Goal: Transaction & Acquisition: Purchase product/service

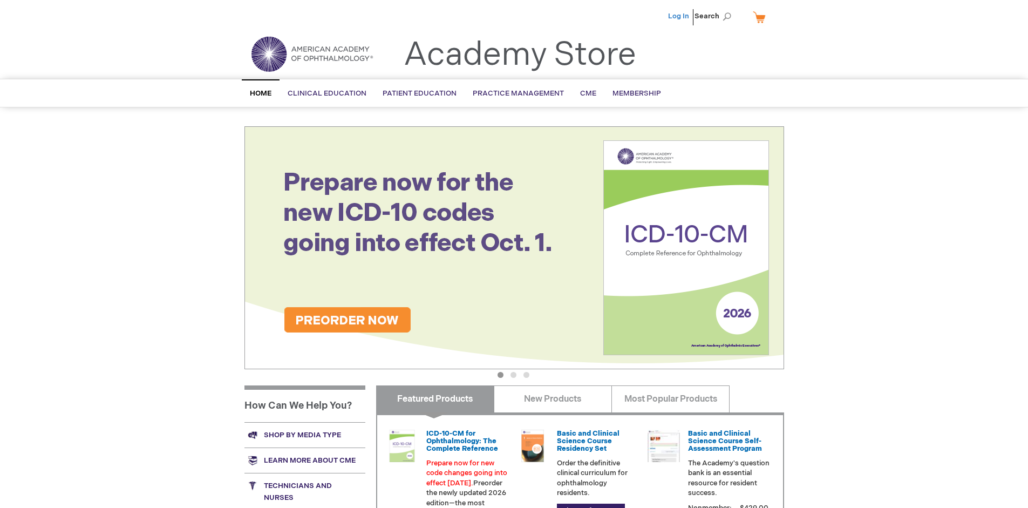
click at [680, 16] on link "Log In" at bounding box center [678, 16] width 21 height 9
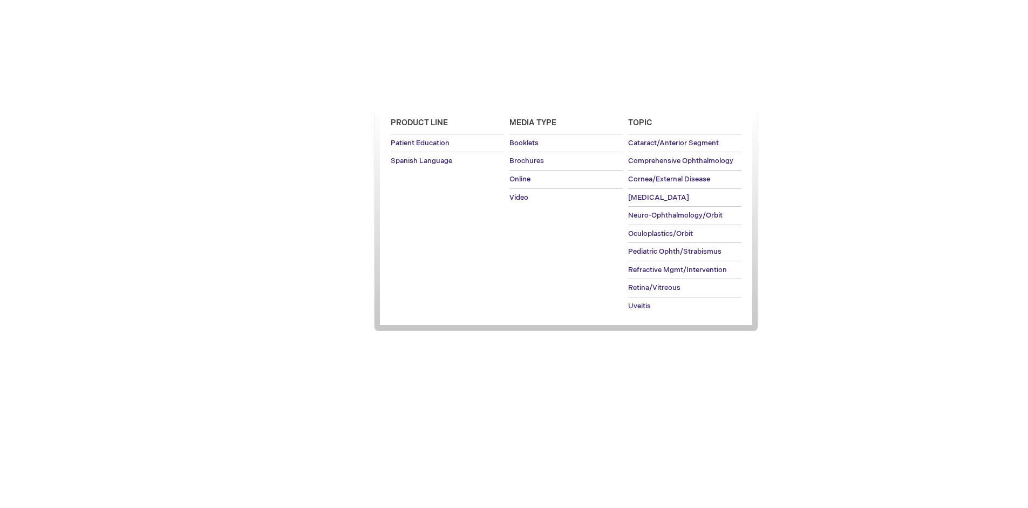
click at [417, 93] on span "Patient Education" at bounding box center [420, 93] width 74 height 9
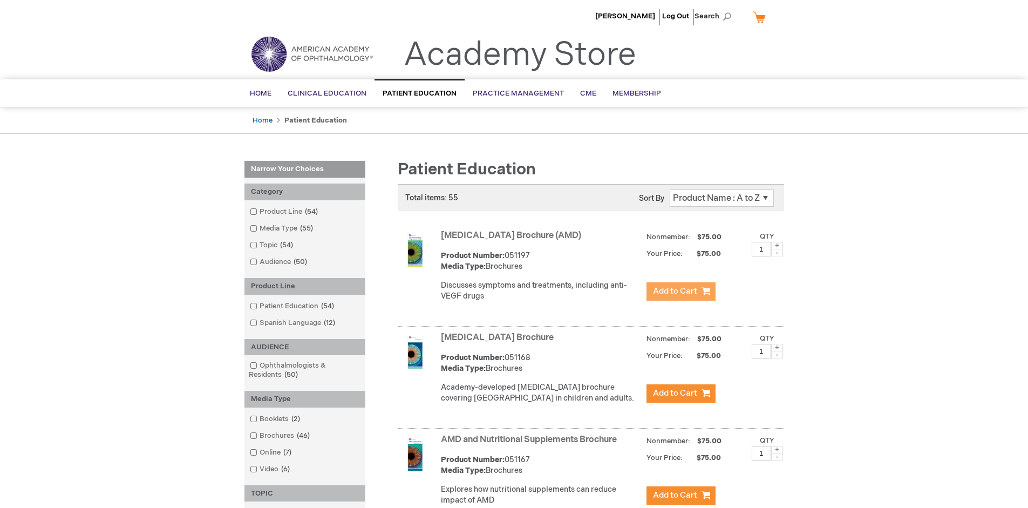
click at [681, 291] on span "Add to Cart" at bounding box center [675, 291] width 44 height 10
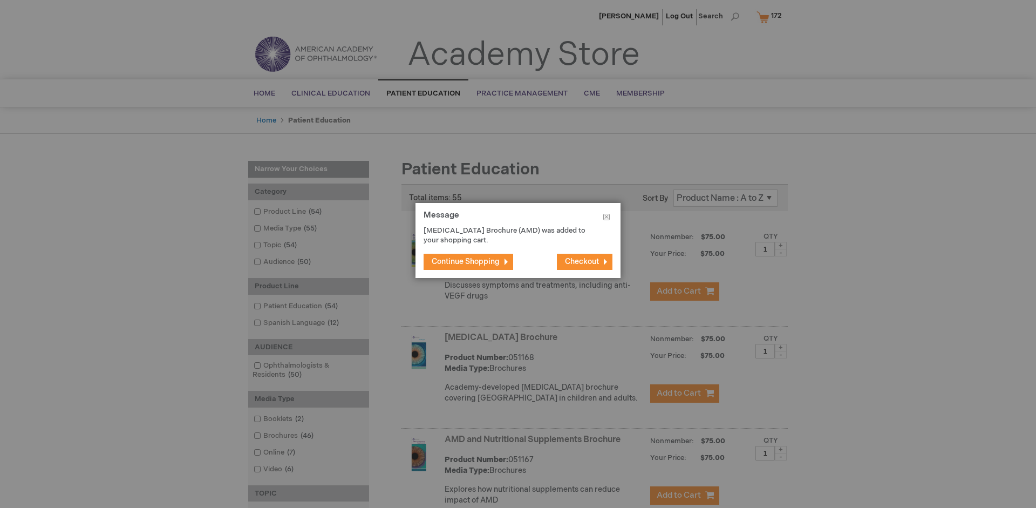
click at [466, 261] on span "Continue Shopping" at bounding box center [466, 261] width 68 height 9
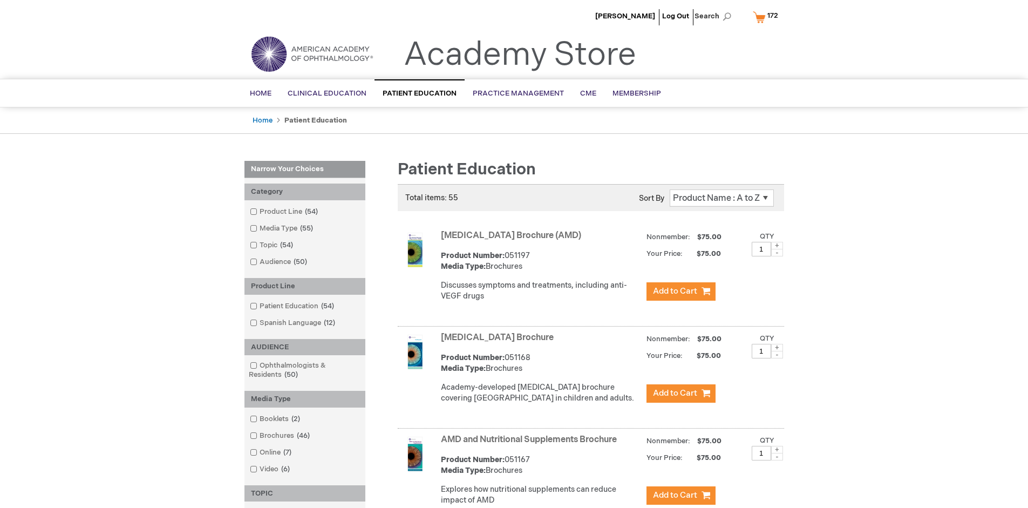
click at [531, 445] on link "AMD and Nutritional Supplements Brochure" at bounding box center [529, 439] width 176 height 10
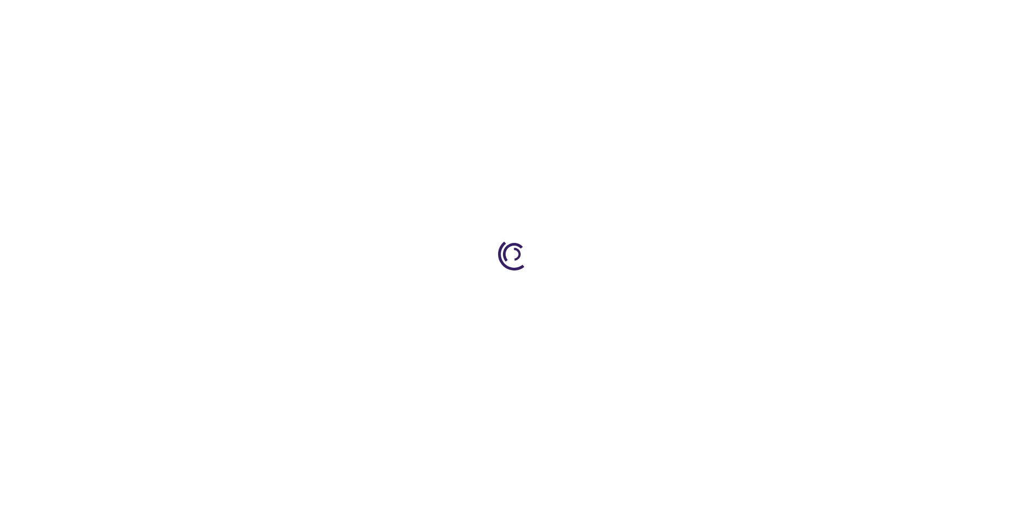
type input "1"
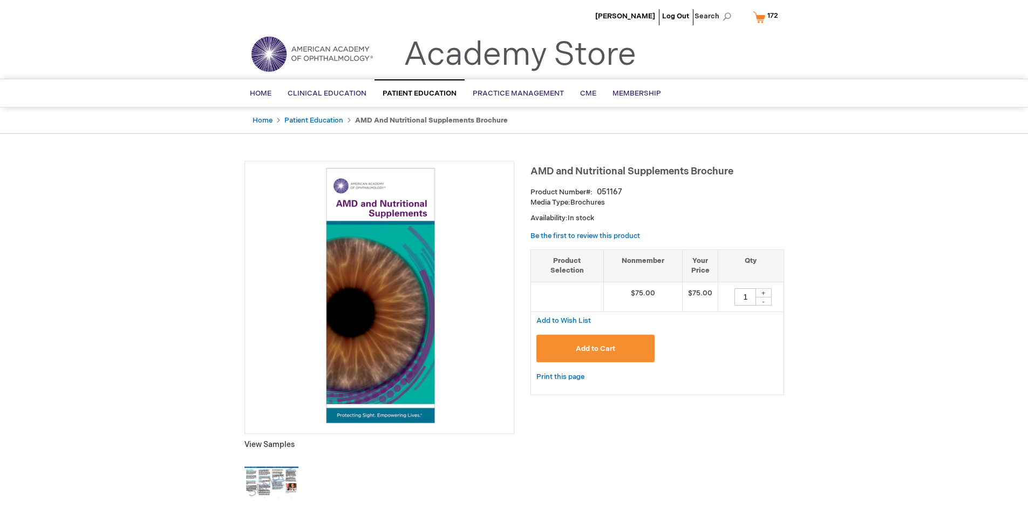
click at [595, 348] on span "Add to Cart" at bounding box center [595, 348] width 39 height 9
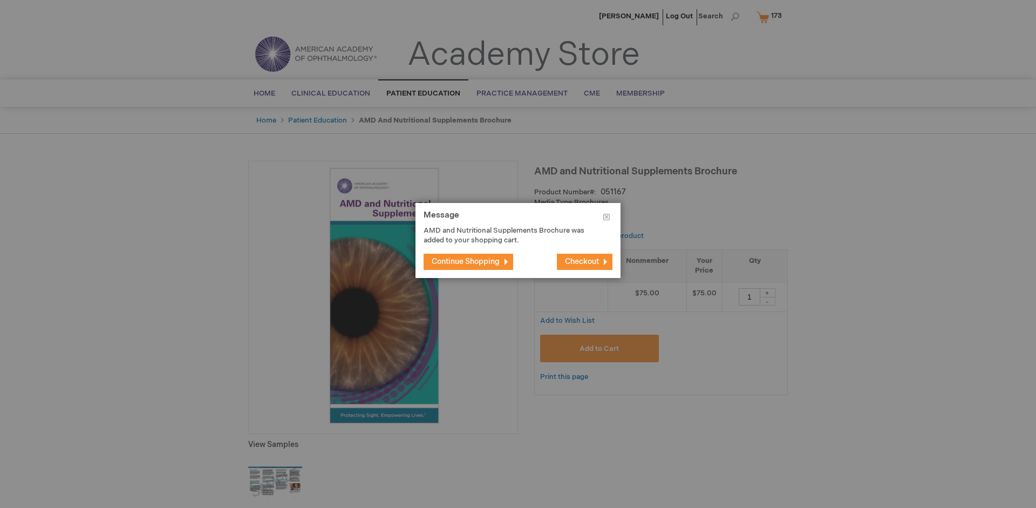
click at [466, 261] on span "Continue Shopping" at bounding box center [466, 261] width 68 height 9
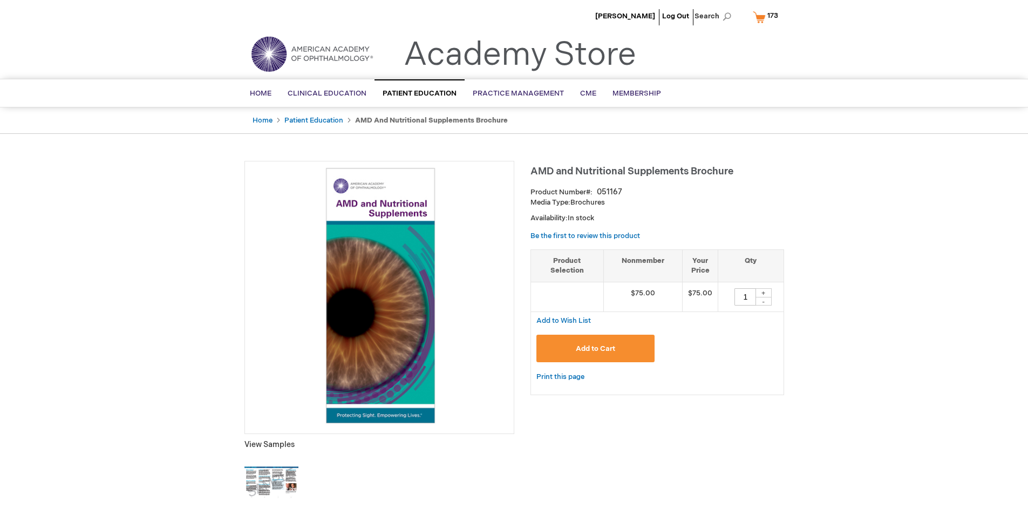
click at [767, 17] on span "173" at bounding box center [772, 15] width 11 height 9
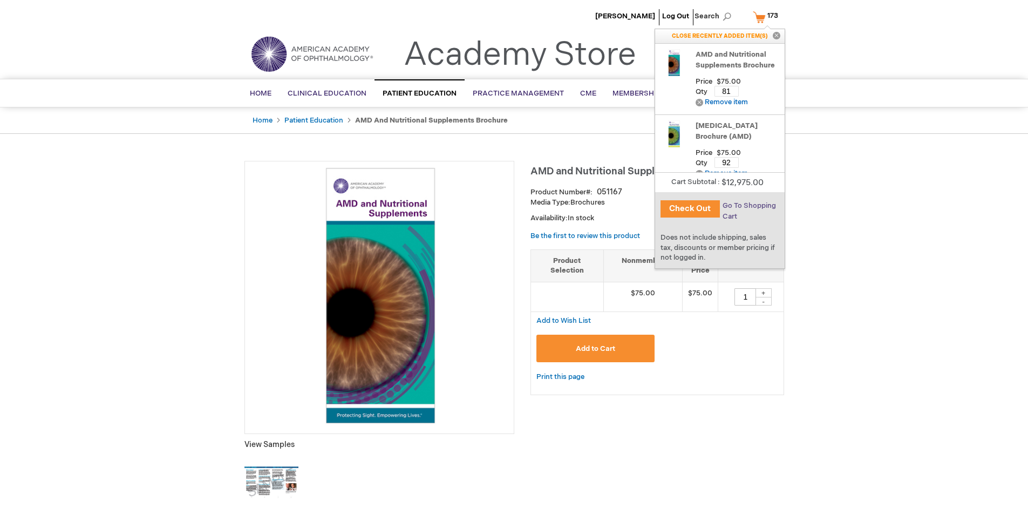
click at [749, 206] on span "Go To Shopping Cart" at bounding box center [749, 210] width 53 height 19
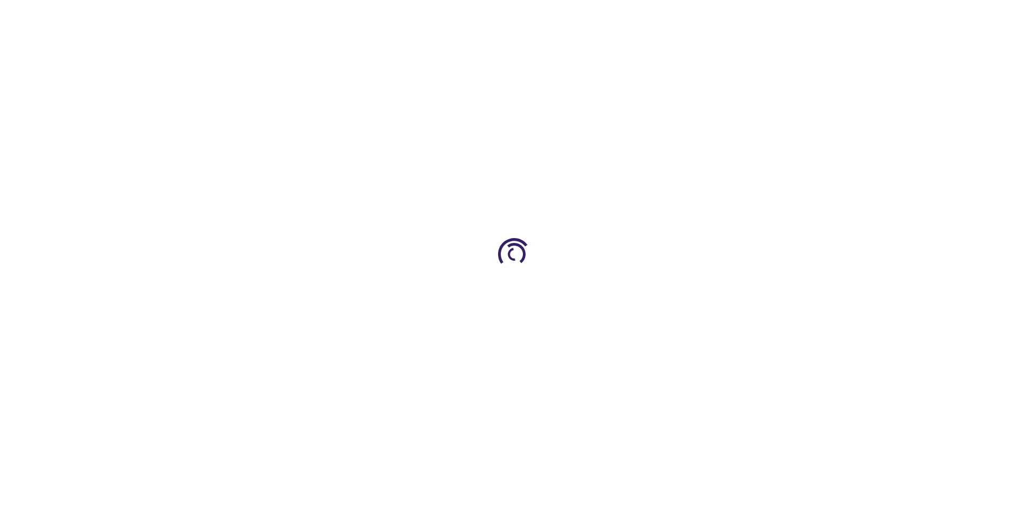
select select "US"
select select "41"
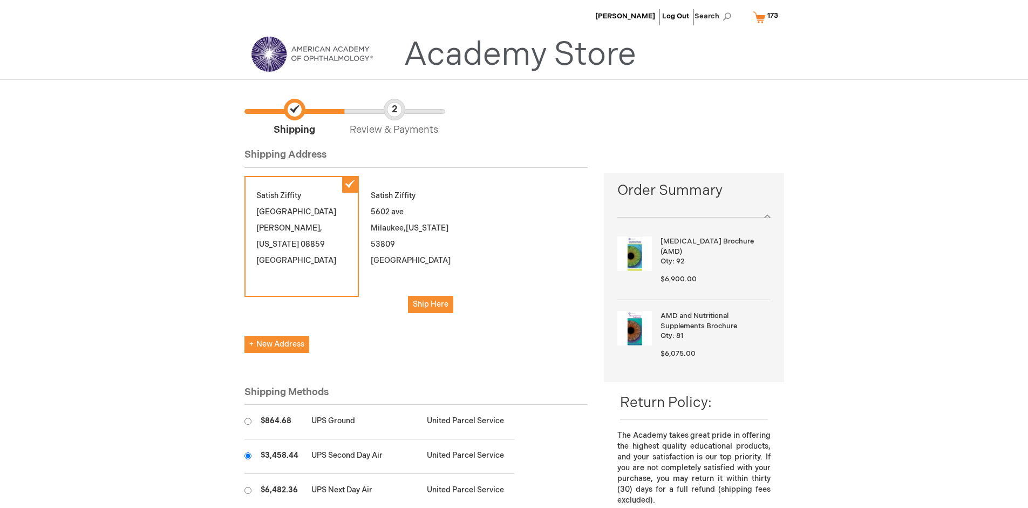
click at [248, 456] on input "radio" at bounding box center [247, 455] width 7 height 7
